Goal: Task Accomplishment & Management: Complete application form

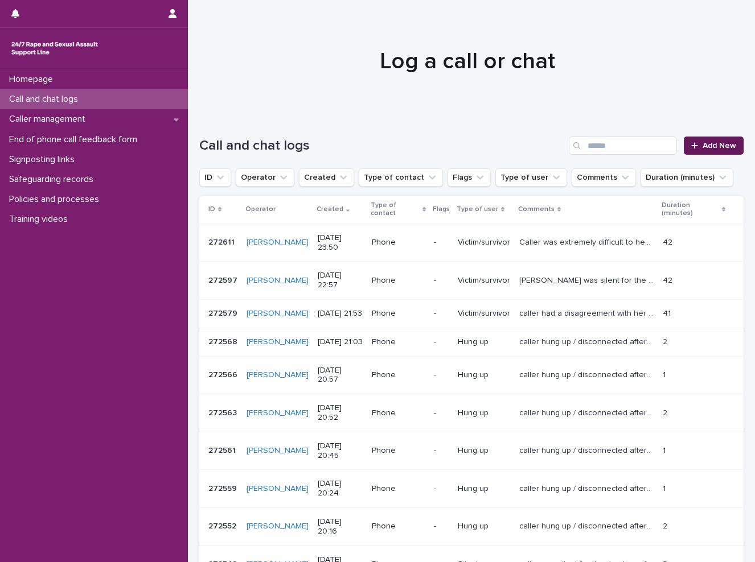
click at [722, 142] on span "Add New" at bounding box center [719, 146] width 34 height 8
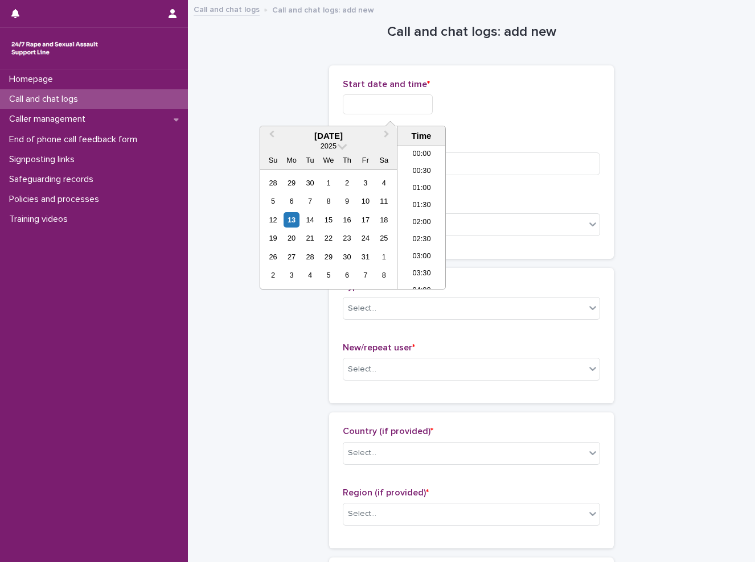
click at [373, 106] on input "text" at bounding box center [388, 104] width 90 height 20
click at [426, 237] on li "16:00" at bounding box center [421, 234] width 48 height 17
type input "**********"
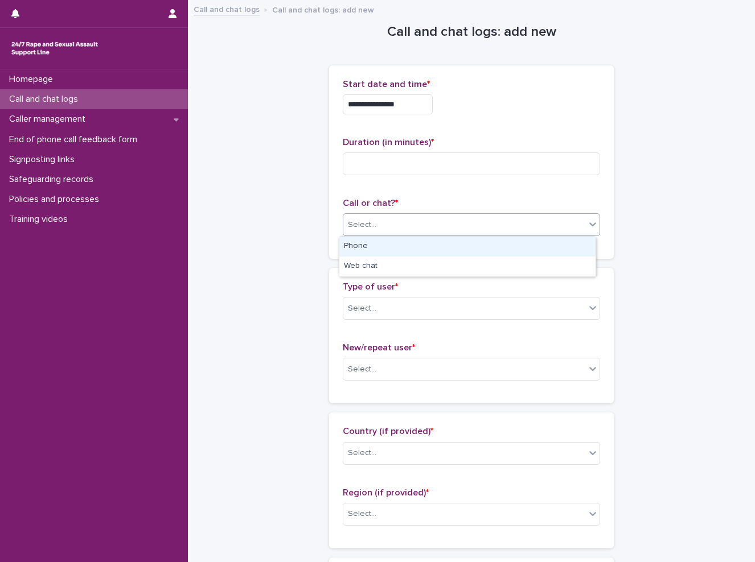
click at [392, 223] on div "Select..." at bounding box center [464, 225] width 242 height 19
click at [389, 245] on div "Phone" at bounding box center [467, 247] width 256 height 20
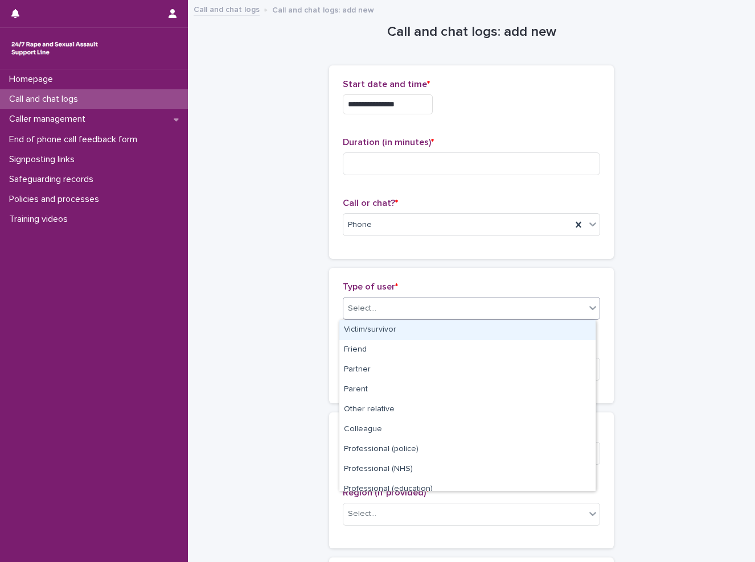
click at [589, 308] on icon at bounding box center [592, 308] width 7 height 4
drag, startPoint x: 454, startPoint y: 340, endPoint x: 409, endPoint y: 332, distance: 45.7
click at [409, 332] on div "Victim/survivor" at bounding box center [467, 330] width 256 height 20
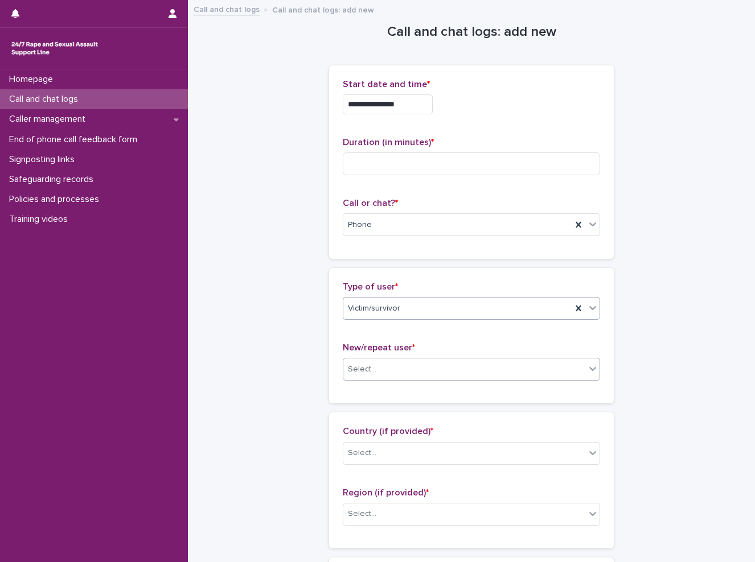
click at [401, 370] on div "Select..." at bounding box center [464, 369] width 242 height 19
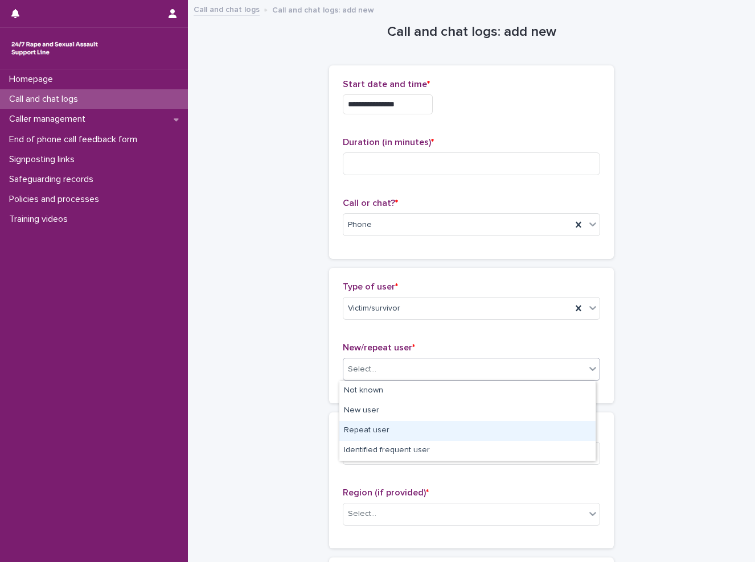
drag, startPoint x: 401, startPoint y: 444, endPoint x: 403, endPoint y: 430, distance: 14.3
click at [403, 430] on div "Repeat user" at bounding box center [467, 431] width 256 height 20
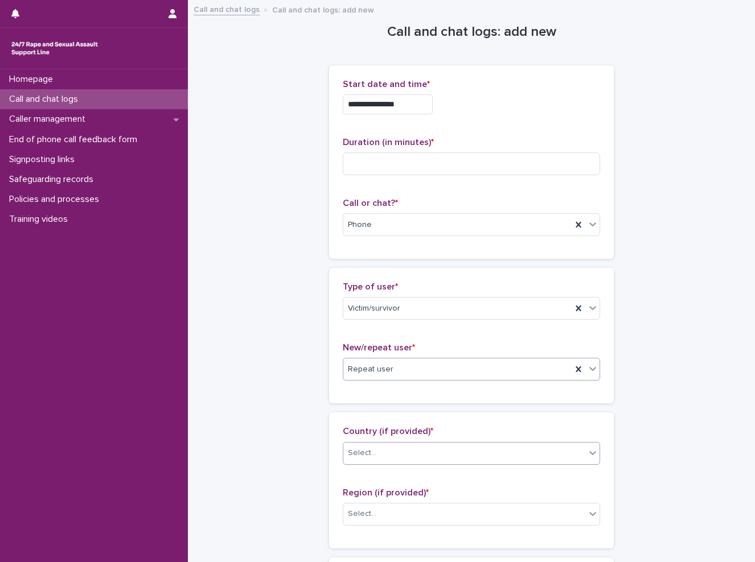
click at [404, 457] on div "Select..." at bounding box center [464, 453] width 242 height 19
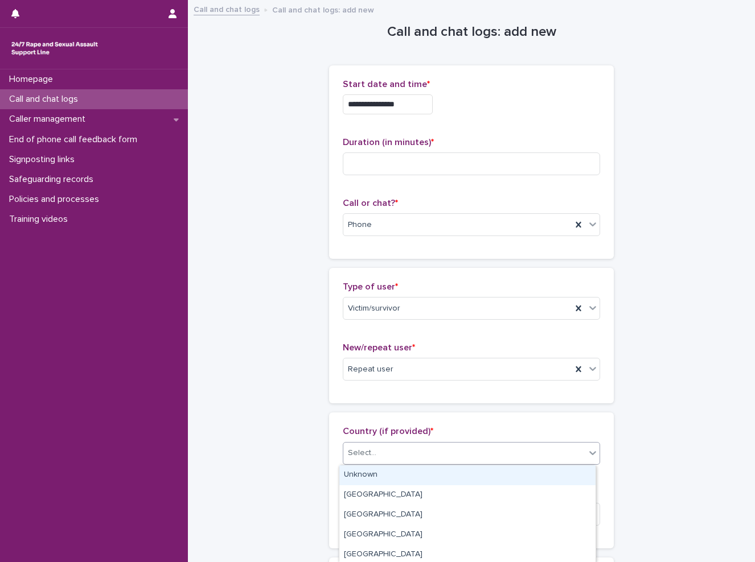
click at [401, 471] on div "Unknown" at bounding box center [467, 476] width 256 height 20
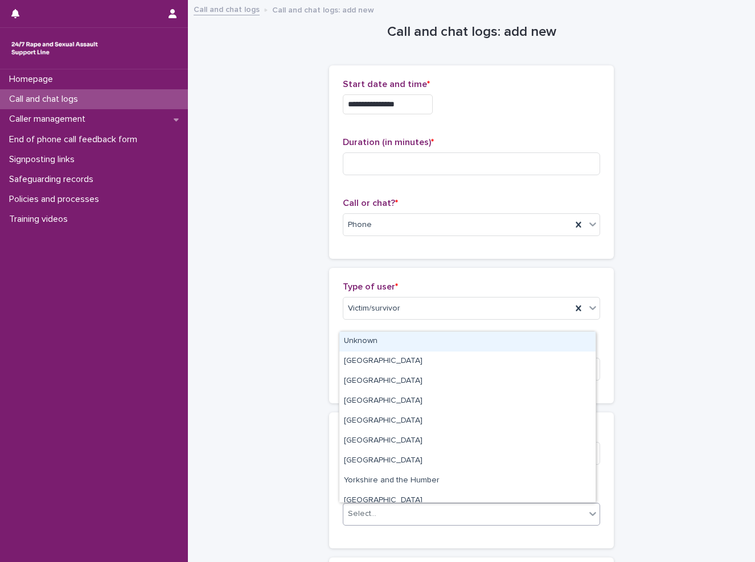
click at [394, 513] on div "Select..." at bounding box center [464, 514] width 242 height 19
drag, startPoint x: 394, startPoint y: 511, endPoint x: 409, endPoint y: 337, distance: 174.3
click at [409, 337] on div "Unknown" at bounding box center [467, 342] width 256 height 20
